Goal: Communication & Community: Answer question/provide support

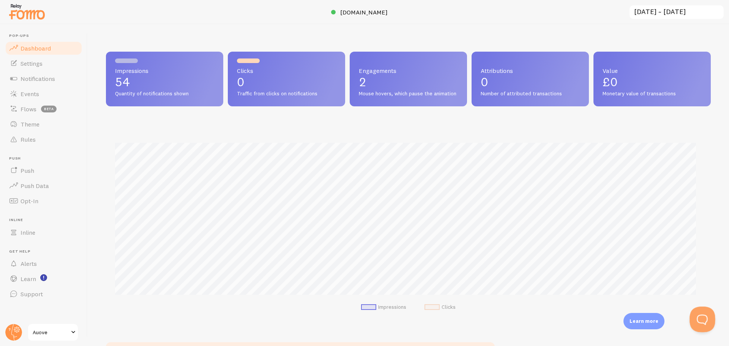
click at [707, 318] on button "Open Beacon popover" at bounding box center [701, 317] width 23 height 23
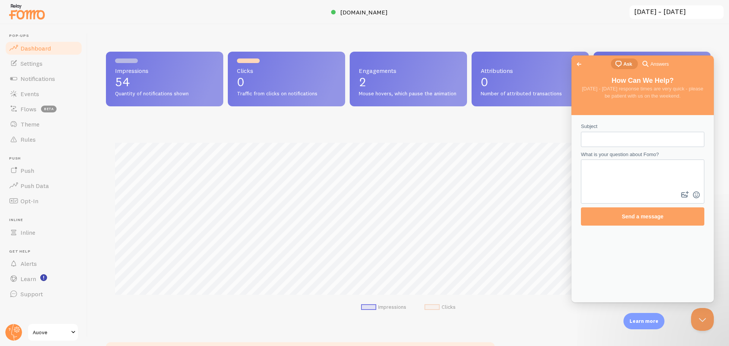
click at [654, 63] on span "Answers" at bounding box center [660, 64] width 18 height 8
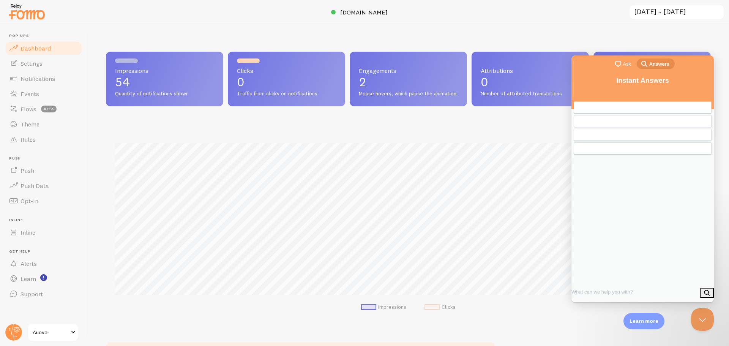
click at [628, 69] on link "chat-square Ask" at bounding box center [624, 63] width 26 height 11
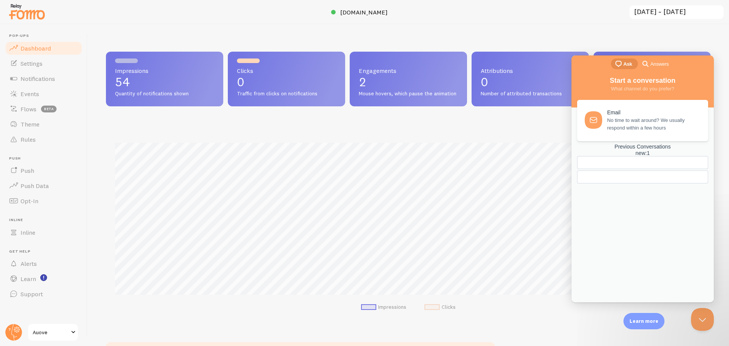
click at [644, 156] on div "Previous Conversations new : 1" at bounding box center [642, 150] width 131 height 13
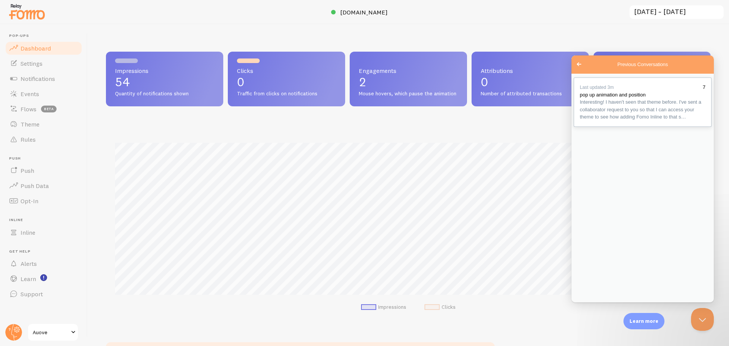
click at [633, 121] on div "Previous Conversations" at bounding box center [643, 121] width 126 height 0
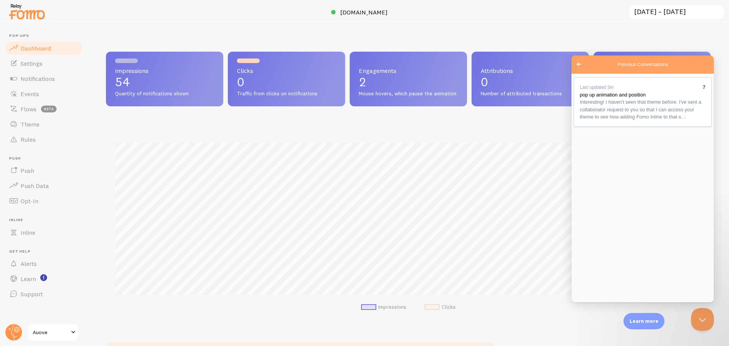
type textarea "okay thank you i have accepted ,i would also like to change the corner roundnes…"
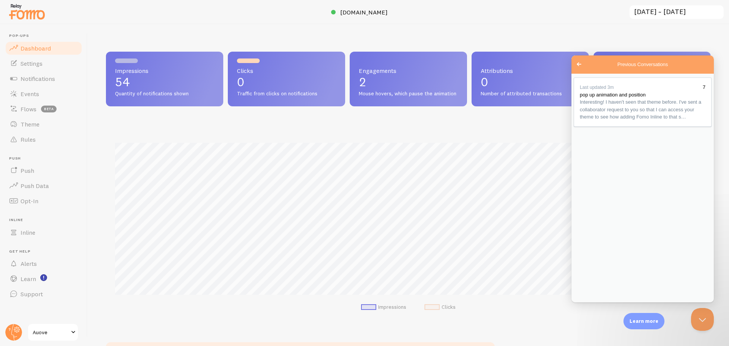
scroll to position [382, 0]
click at [53, 83] on link "Notifications" at bounding box center [44, 78] width 78 height 15
